Goal: Information Seeking & Learning: Learn about a topic

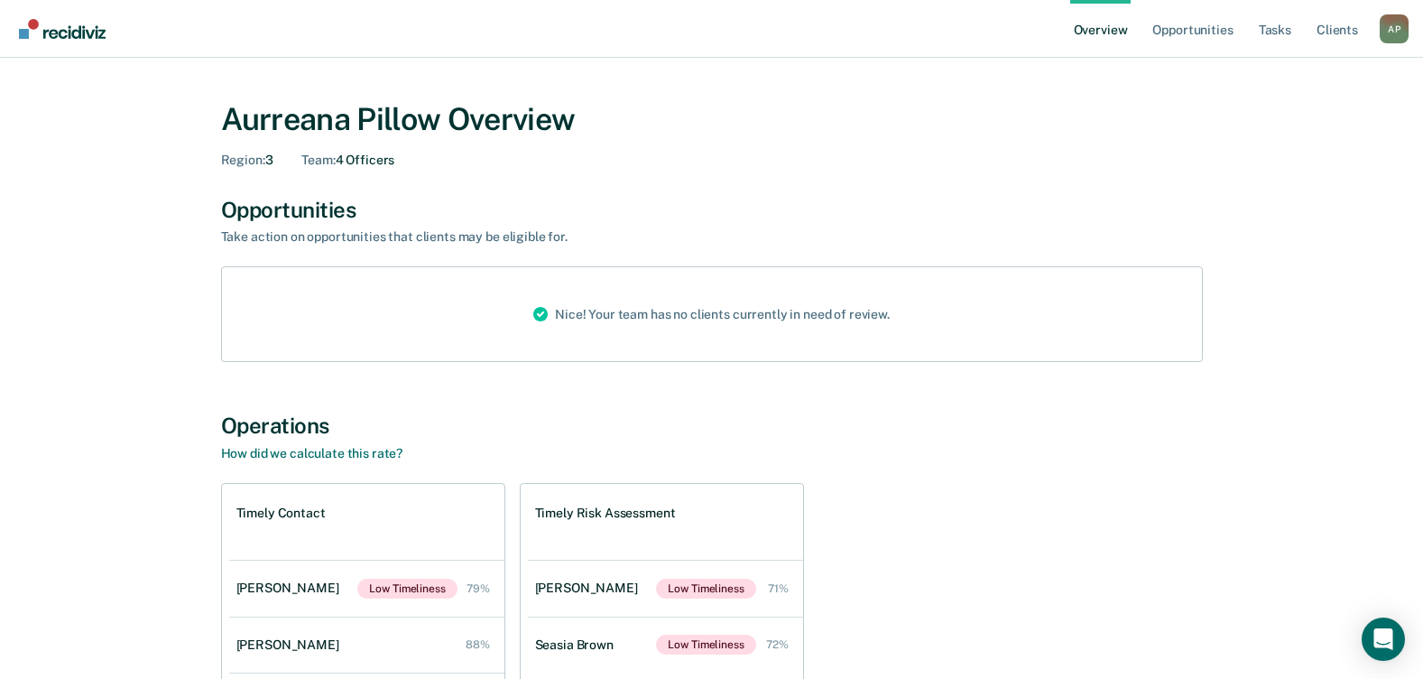
click at [1383, 32] on div "A P" at bounding box center [1394, 28] width 29 height 29
click at [1383, 32] on div "[PERSON_NAME] A P Profile How it works Log Out" at bounding box center [1394, 30] width 29 height 32
click at [1383, 32] on div "A P" at bounding box center [1394, 28] width 29 height 29
